Goal: Answer question/provide support: Share knowledge or assist other users

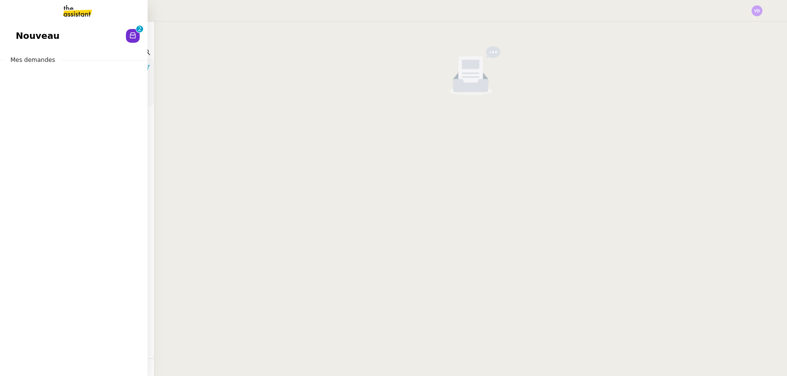
click at [37, 31] on span "Nouveau" at bounding box center [38, 36] width 44 height 15
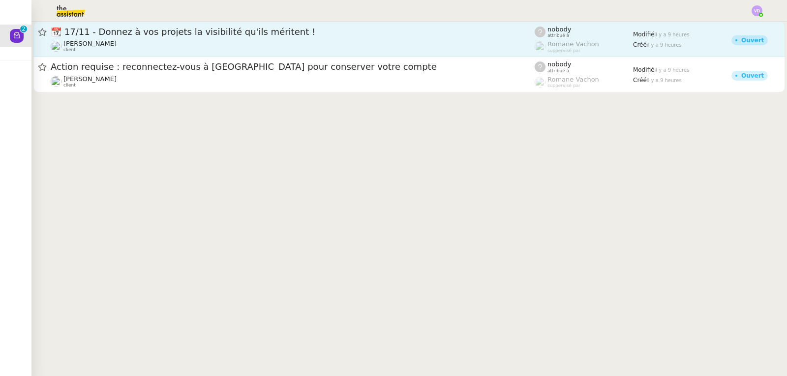
click at [217, 47] on div "[PERSON_NAME] client" at bounding box center [293, 46] width 484 height 13
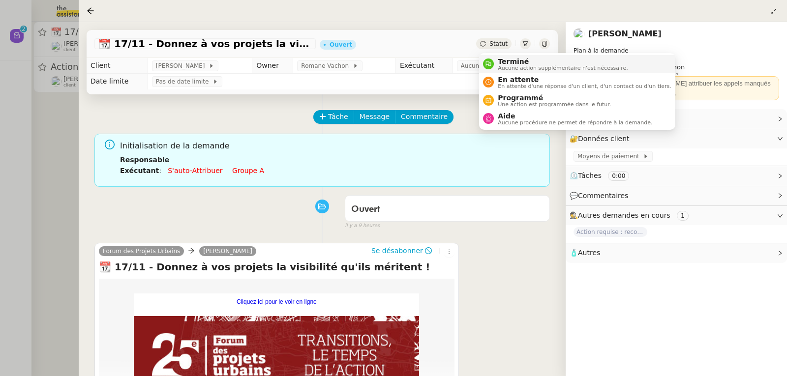
click at [511, 62] on span "Terminé" at bounding box center [563, 62] width 130 height 8
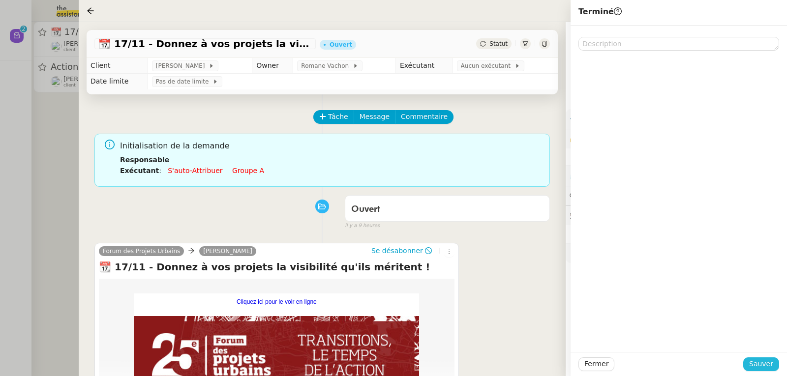
click at [755, 366] on span "Sauver" at bounding box center [761, 364] width 24 height 11
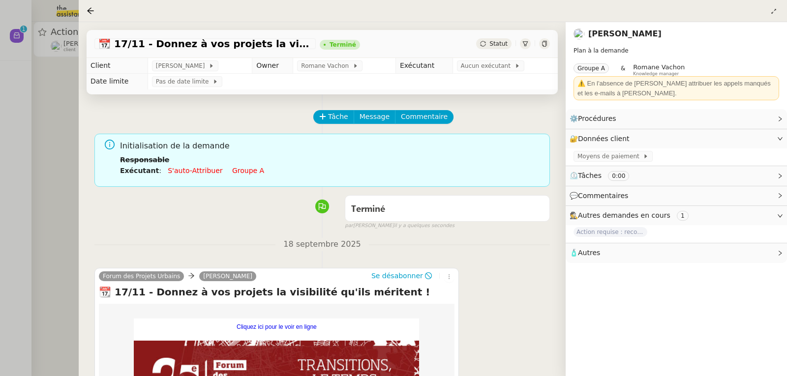
click at [4, 155] on div at bounding box center [393, 188] width 787 height 376
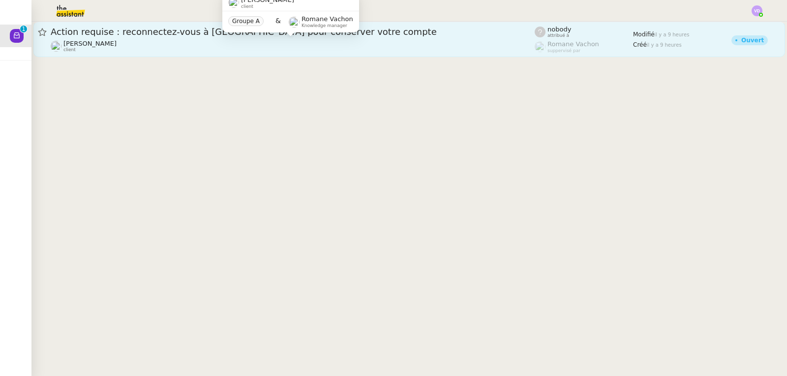
click at [117, 43] on span "[PERSON_NAME]" at bounding box center [89, 43] width 53 height 7
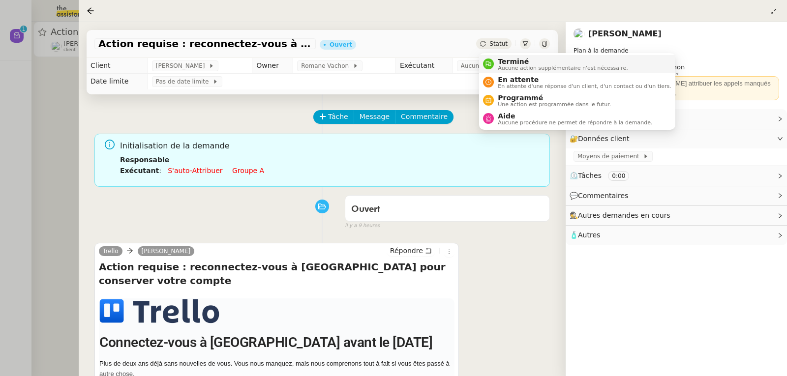
click at [505, 62] on span "Terminé" at bounding box center [563, 62] width 130 height 8
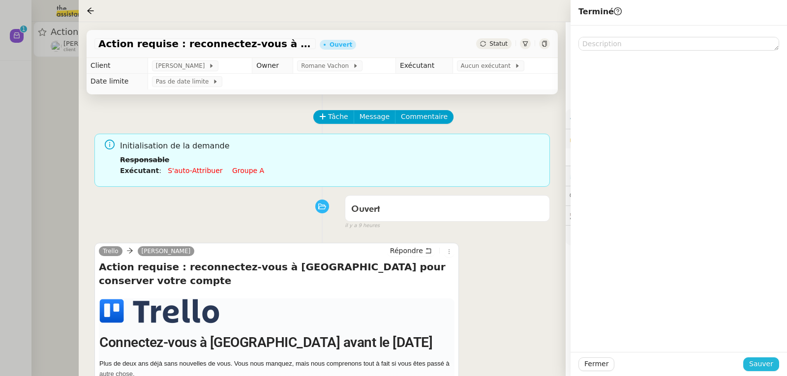
click at [748, 362] on button "Sauver" at bounding box center [761, 365] width 36 height 14
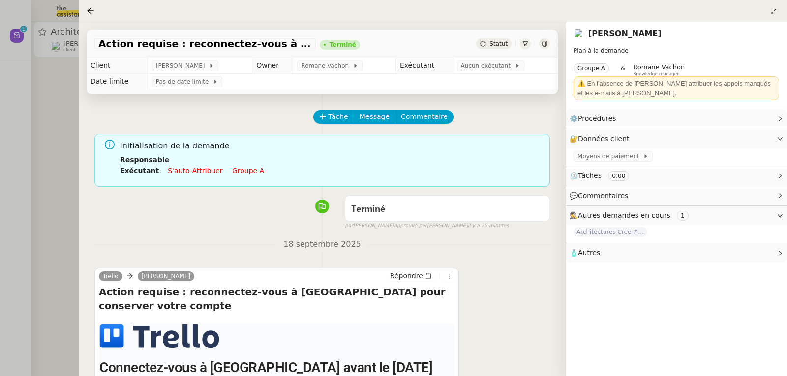
click at [2, 108] on div at bounding box center [393, 188] width 787 height 376
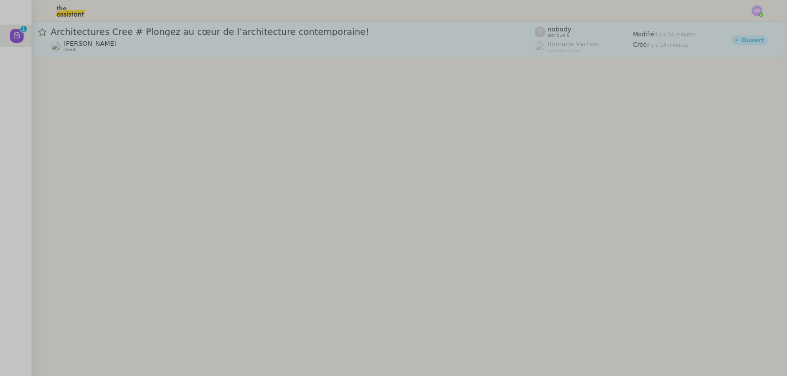
click at [112, 42] on span "[PERSON_NAME]" at bounding box center [89, 43] width 53 height 7
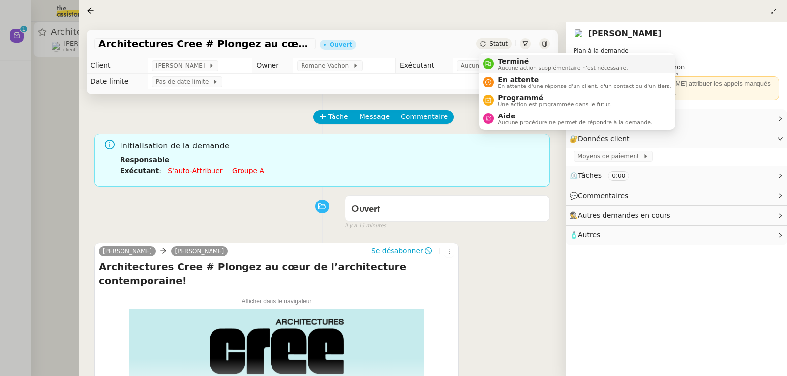
click at [511, 65] on span "Aucune action supplémentaire n'est nécessaire." at bounding box center [563, 67] width 130 height 5
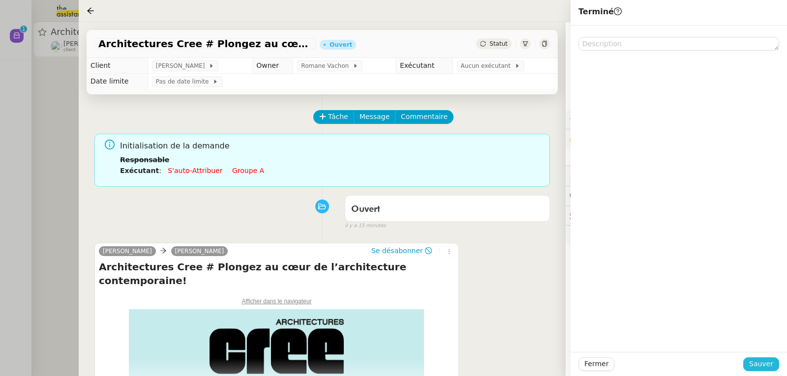
click at [768, 368] on span "Sauver" at bounding box center [761, 364] width 24 height 11
